Goal: Information Seeking & Learning: Learn about a topic

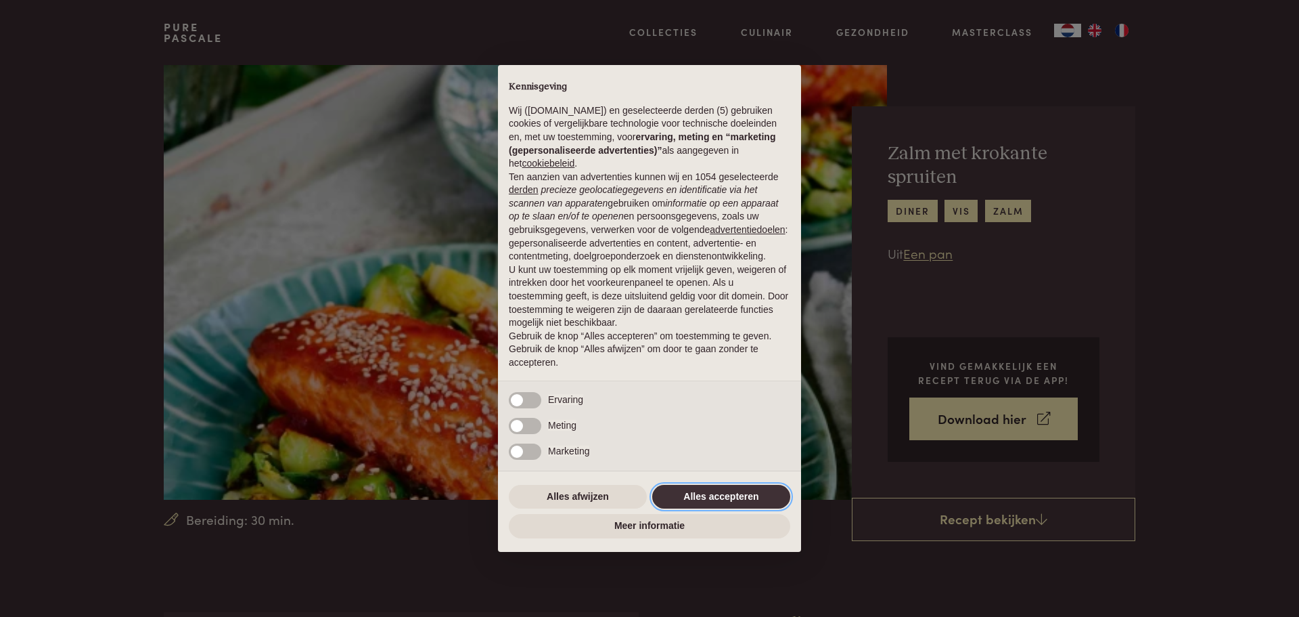
click at [727, 495] on button "Alles accepteren" at bounding box center [721, 497] width 138 height 24
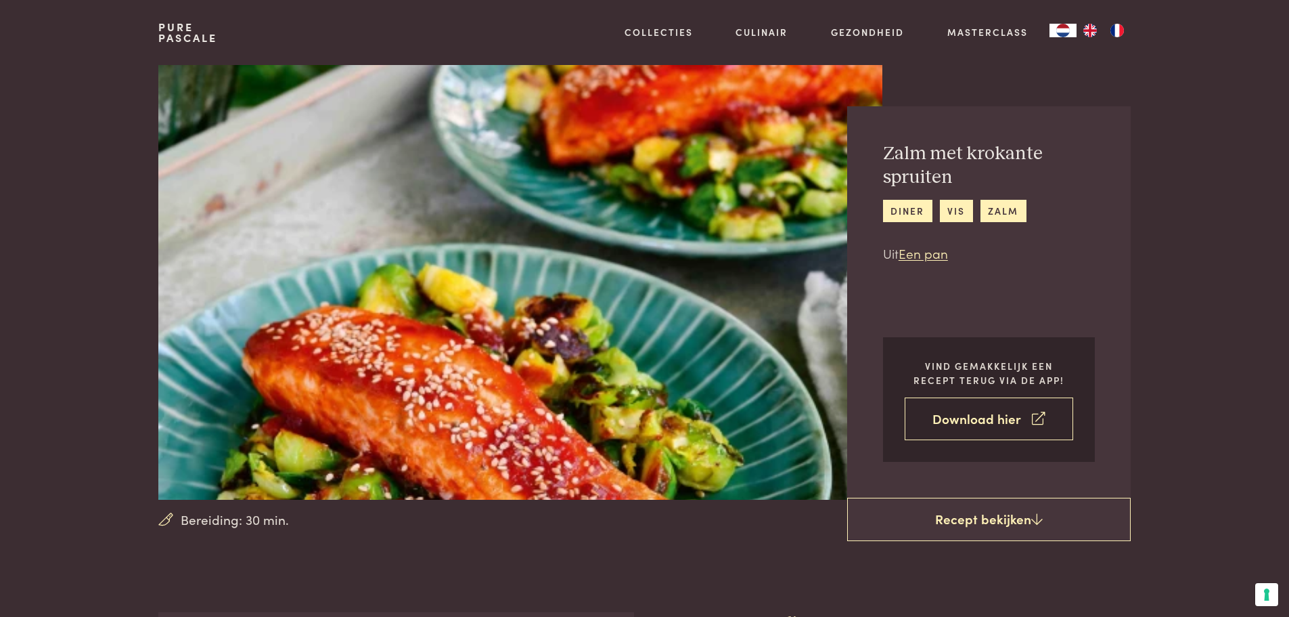
click at [981, 424] on link "Download hier" at bounding box center [989, 418] width 169 height 43
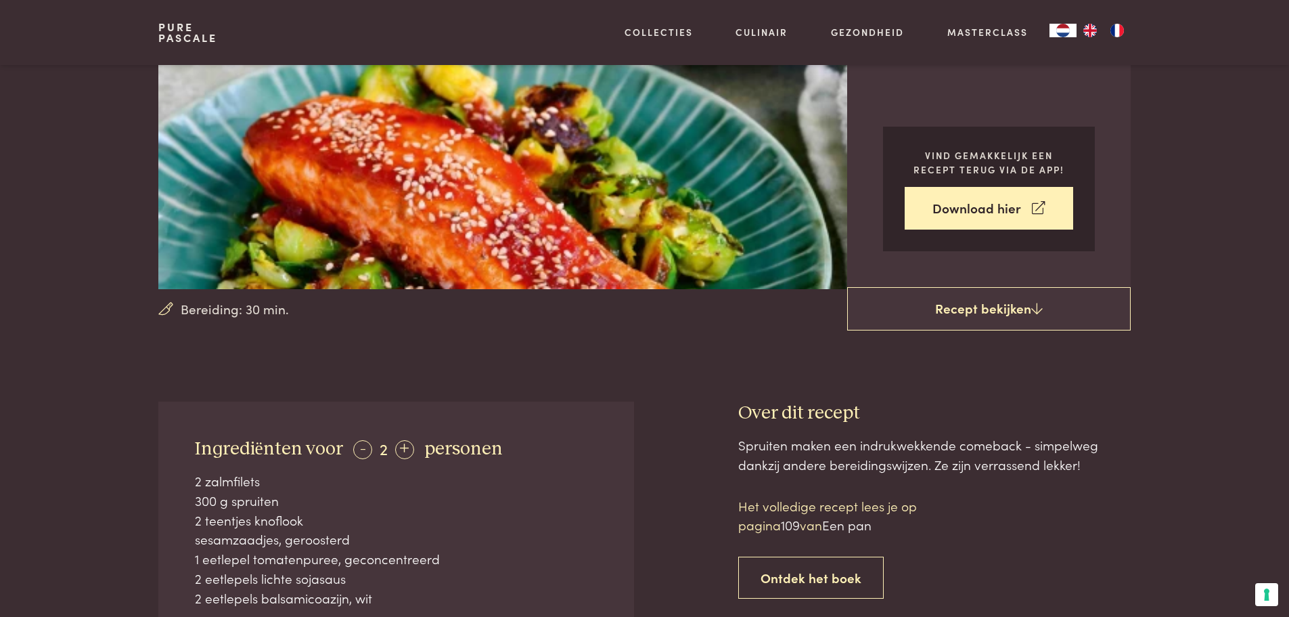
scroll to position [203, 0]
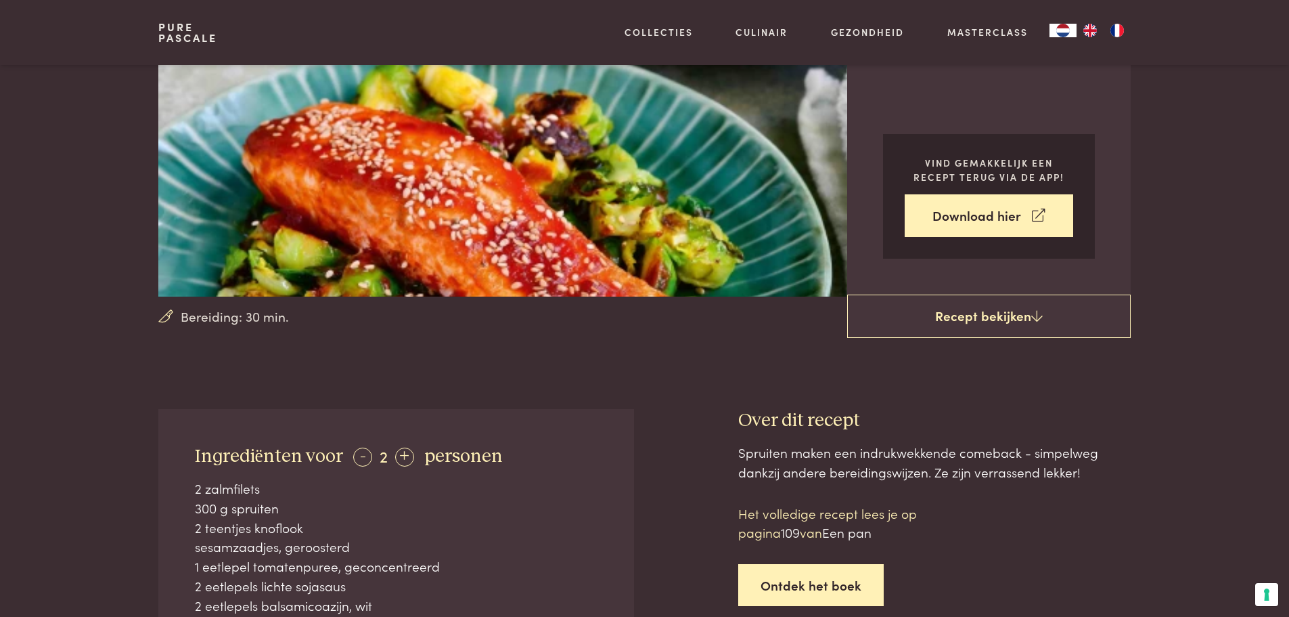
click at [812, 592] on link "Ontdek het boek" at bounding box center [811, 585] width 146 height 43
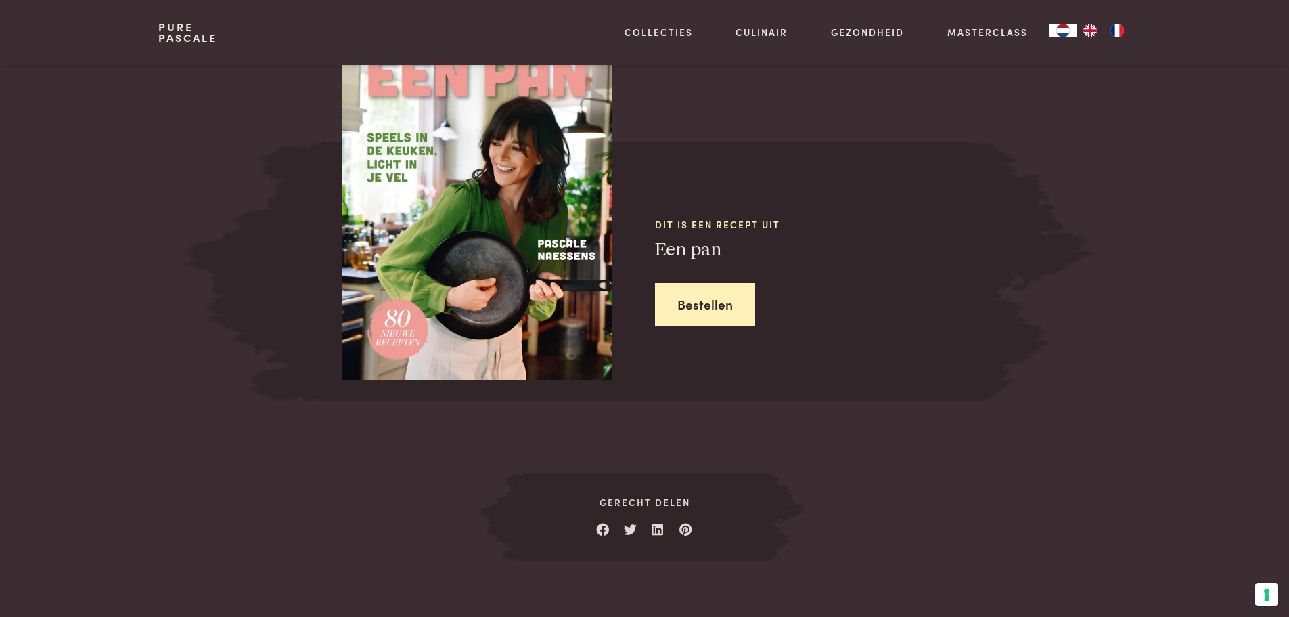
scroll to position [1216, 0]
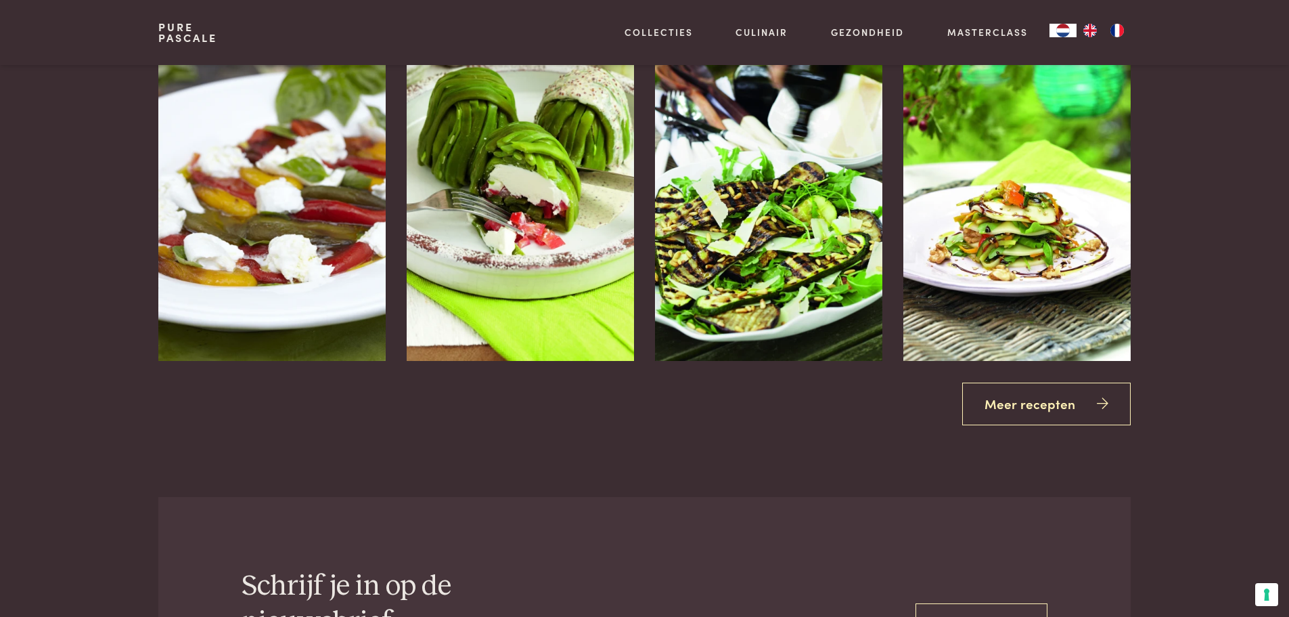
scroll to position [1893, 0]
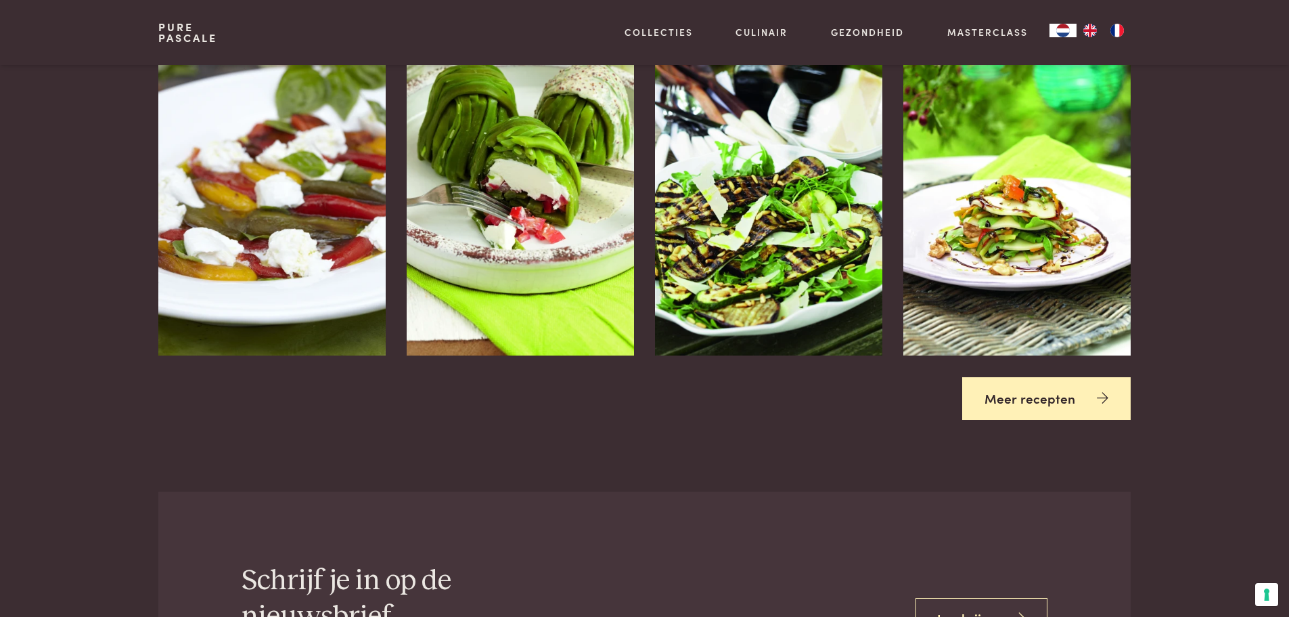
click at [1050, 397] on link "Meer recepten" at bounding box center [1046, 398] width 169 height 43
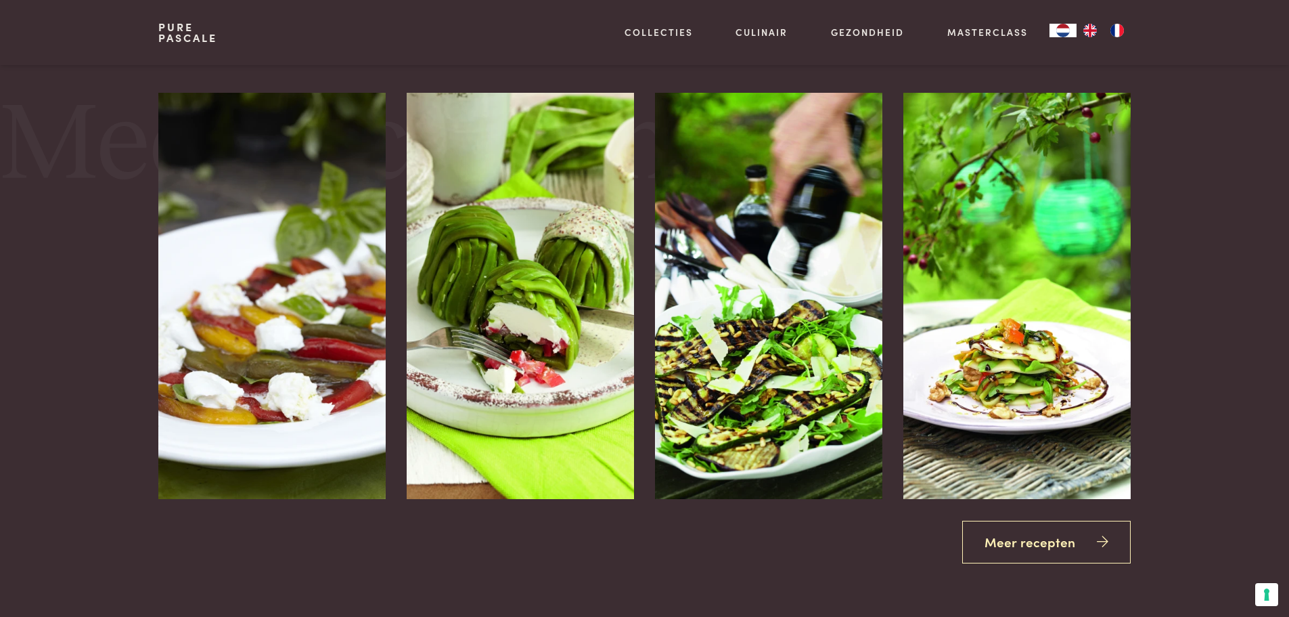
scroll to position [1758, 0]
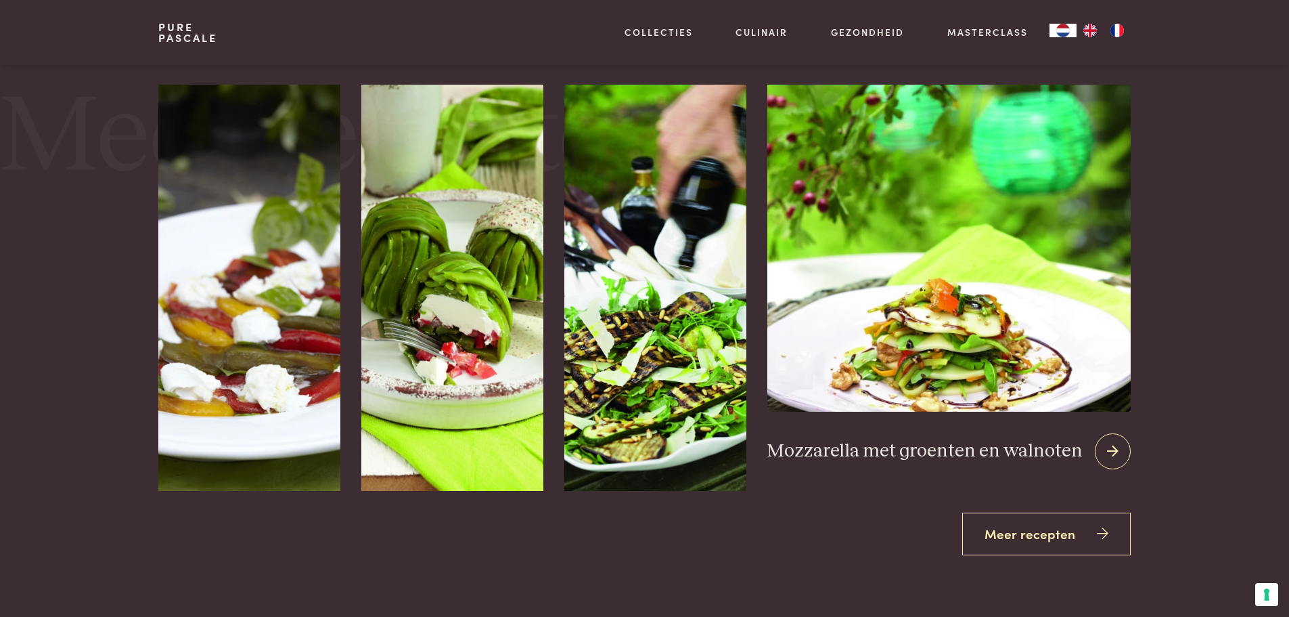
click at [1003, 454] on h3 "Mozzarella met groenten en walnoten" at bounding box center [924, 451] width 315 height 24
click at [990, 383] on img at bounding box center [948, 248] width 363 height 327
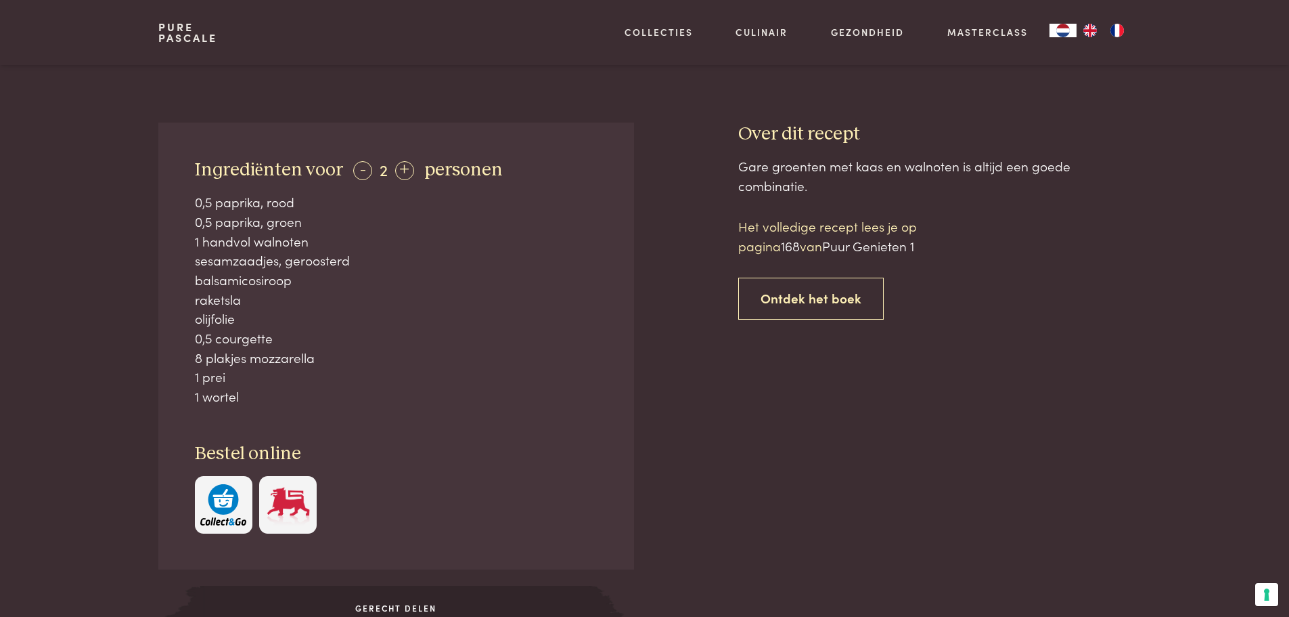
scroll to position [474, 0]
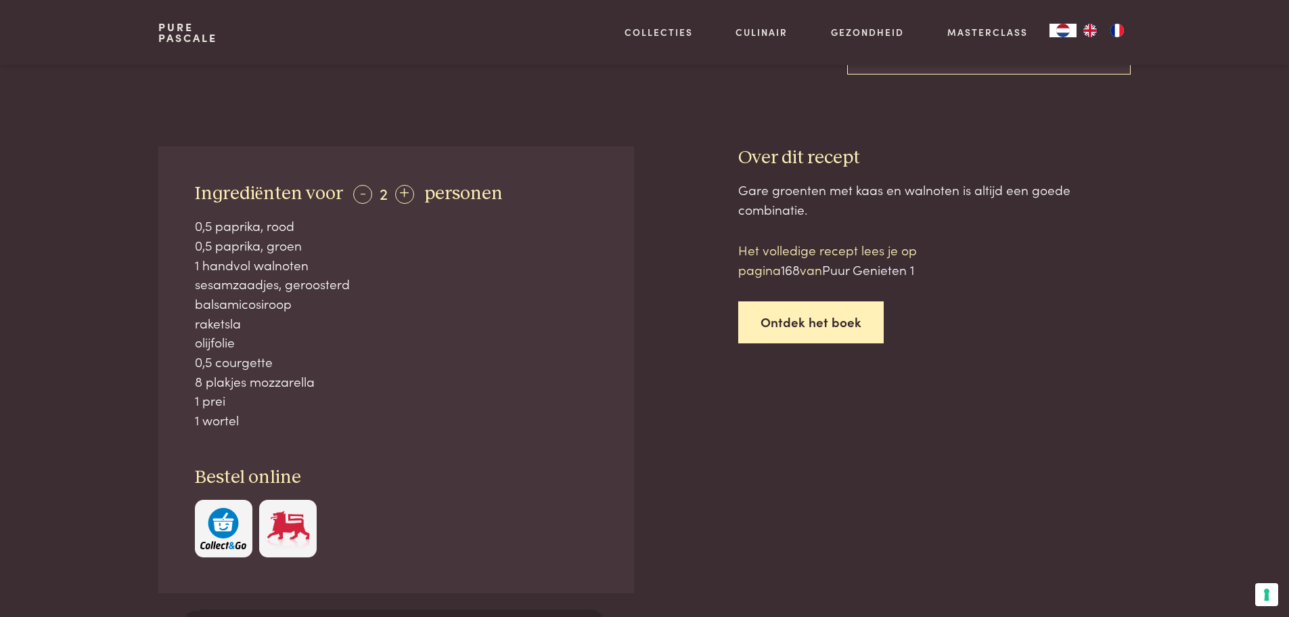
click at [843, 324] on link "Ontdek het boek" at bounding box center [811, 322] width 146 height 43
